Goal: Information Seeking & Learning: Learn about a topic

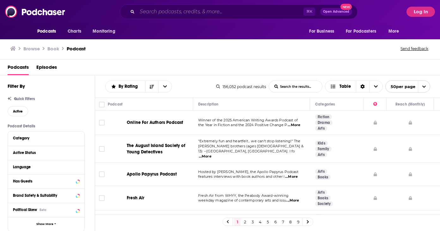
click at [168, 14] on input "Search podcasts, credits, & more..." at bounding box center [220, 12] width 166 height 10
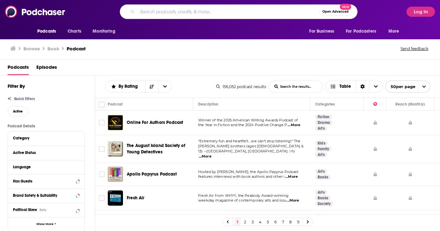
paste input "Magical Overthinkers Podcast"
type input "Magical Overthinkers Podcast"
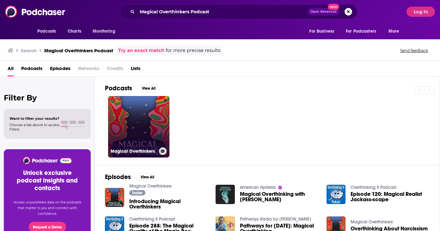
click at [151, 136] on link "Magical Overthinkers" at bounding box center [138, 126] width 61 height 61
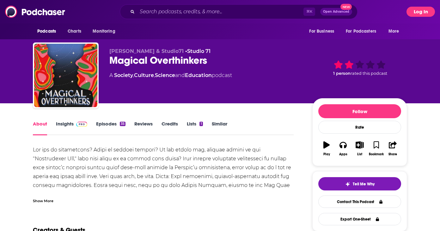
click at [418, 10] on button "Log In" at bounding box center [421, 12] width 28 height 10
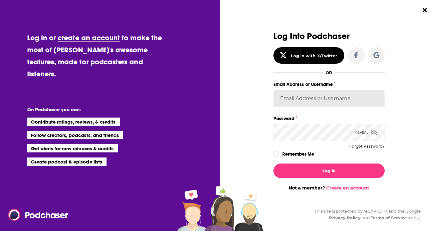
type input "[PERSON_NAME][EMAIL_ADDRESS][DOMAIN_NAME]"
click at [278, 154] on icon "Dialog" at bounding box center [276, 154] width 4 height 4
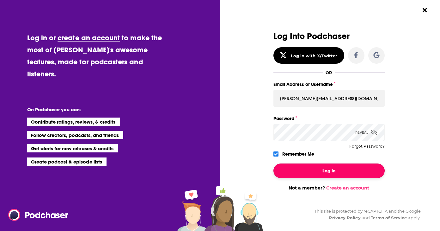
click at [328, 173] on button "Log In" at bounding box center [329, 170] width 111 height 15
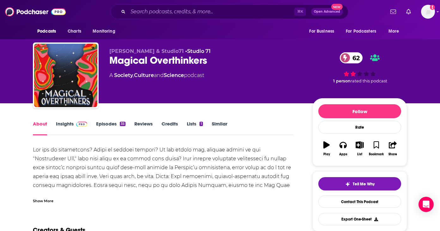
click at [65, 125] on link "Insights" at bounding box center [71, 127] width 31 height 15
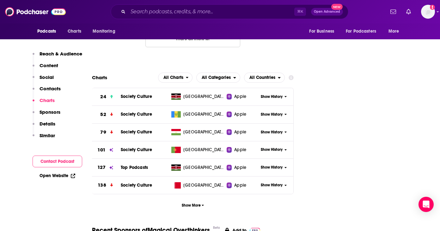
scroll to position [742, 0]
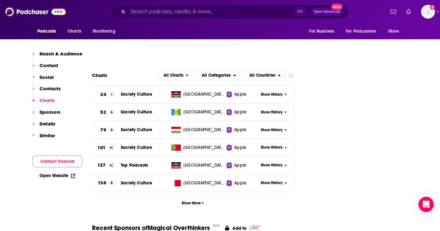
click at [56, 89] on p "Contacts" at bounding box center [50, 88] width 21 height 6
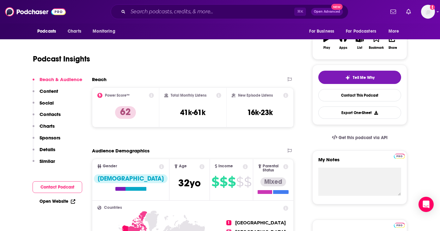
scroll to position [108, 0]
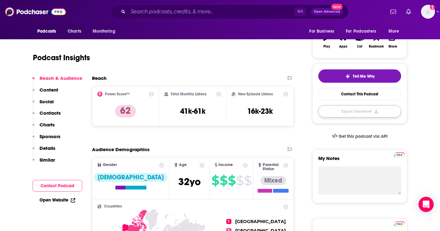
click at [375, 115] on button "Export One-Sheet" at bounding box center [359, 111] width 83 height 12
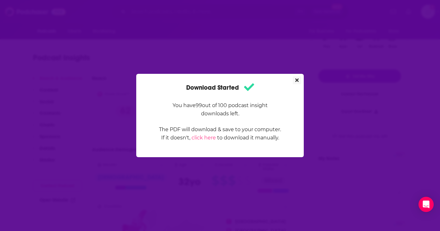
click at [299, 80] on button "Close" at bounding box center [297, 80] width 9 height 8
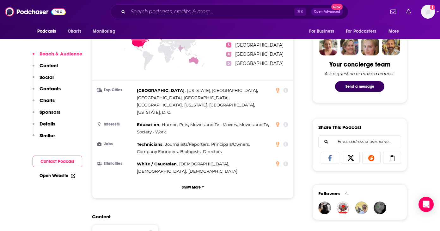
scroll to position [306, 0]
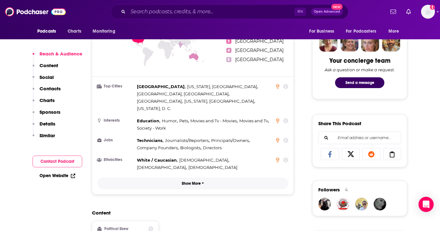
click at [196, 181] on p "Show More" at bounding box center [191, 183] width 19 height 4
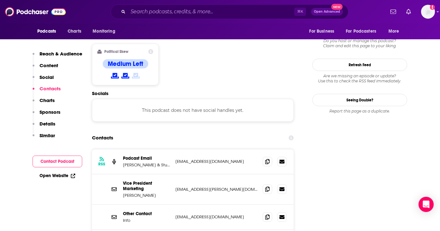
scroll to position [575, 0]
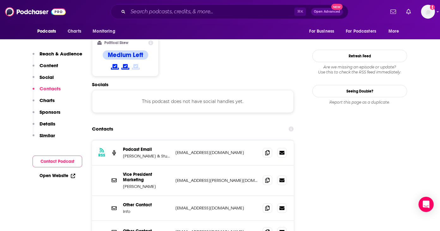
click at [292, 126] on icon at bounding box center [291, 128] width 5 height 5
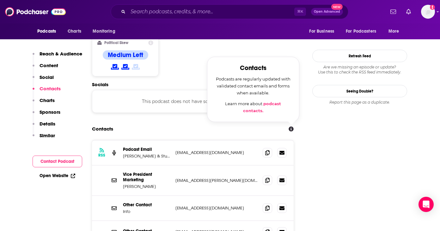
click at [196, 123] on div "Contacts Contacts Podcasts are regularly updated with validated contact emails …" at bounding box center [193, 129] width 202 height 12
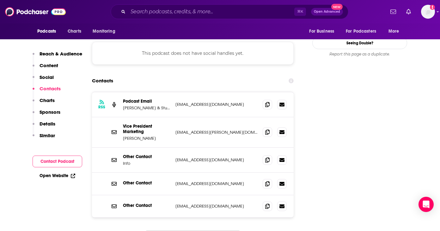
scroll to position [624, 0]
click at [49, 76] on p "Social" at bounding box center [47, 77] width 14 height 6
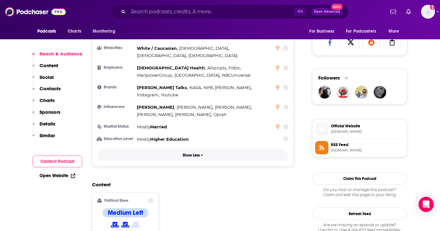
scroll to position [418, 0]
click at [47, 120] on p "Details" at bounding box center [48, 123] width 16 height 6
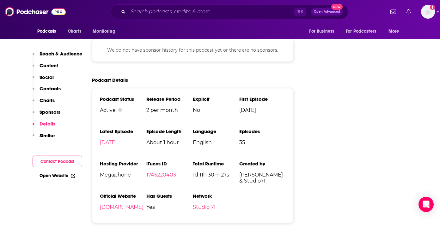
scroll to position [1022, 0]
